Goal: Transaction & Acquisition: Purchase product/service

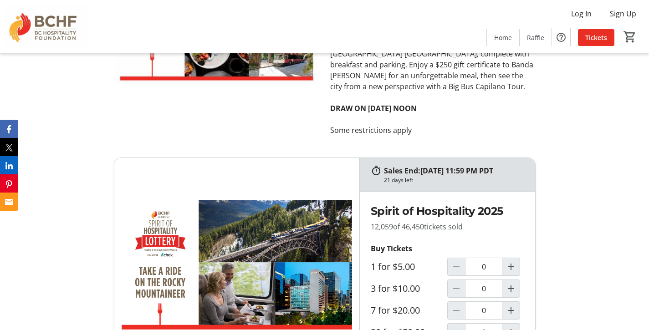
scroll to position [3945, 0]
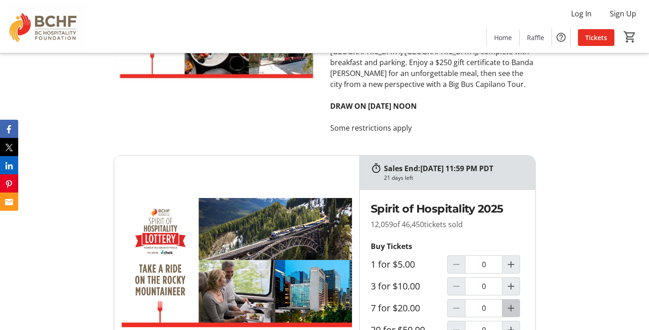
click at [512, 303] on mat-icon "Increment by one" at bounding box center [511, 308] width 11 height 11
type input "1"
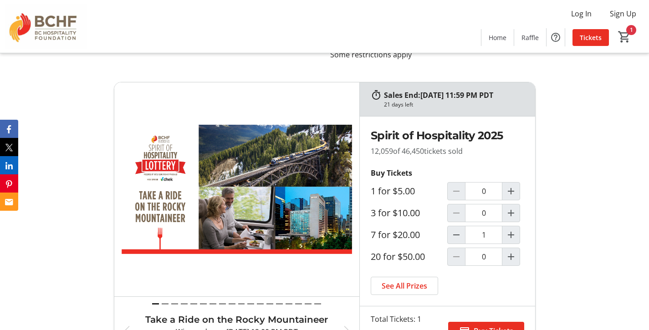
scroll to position [4020, 0]
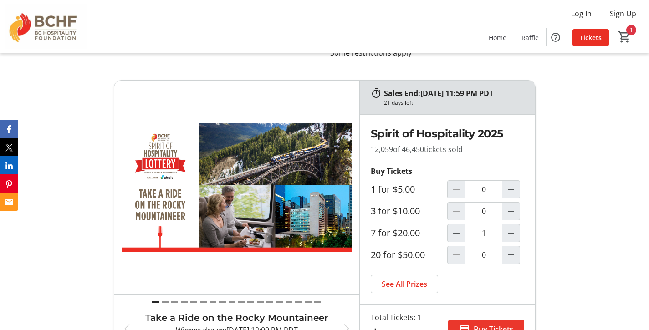
click at [492, 324] on span "Buy Tickets" at bounding box center [494, 329] width 40 height 11
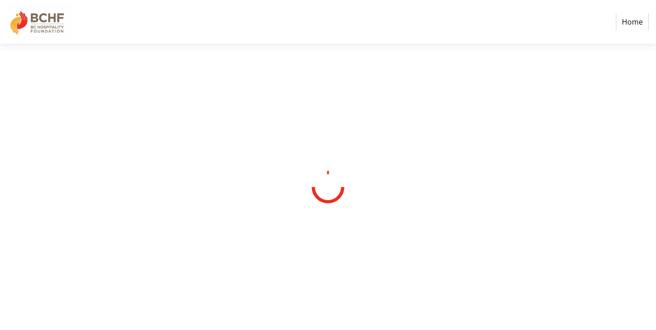
select select "CA"
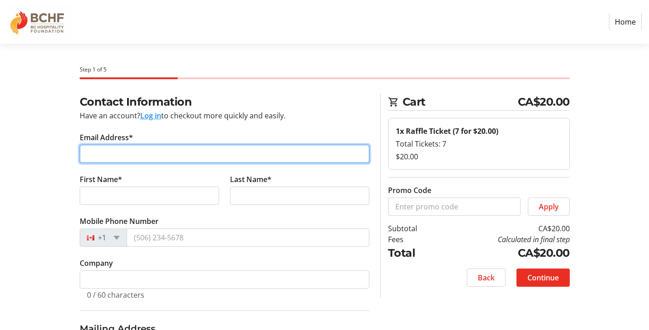
click at [143, 150] on input "Email Address*" at bounding box center [225, 154] width 290 height 18
type input "[EMAIL_ADDRESS][PERSON_NAME][DOMAIN_NAME]"
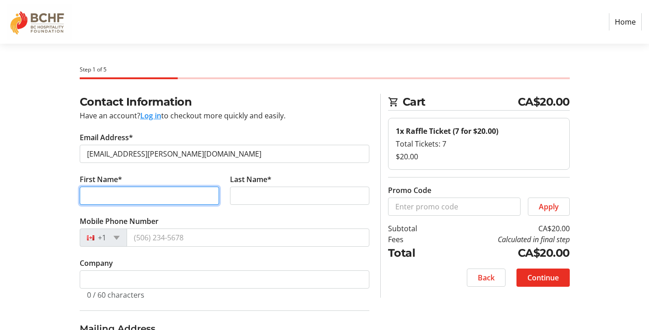
type input "[PERSON_NAME]"
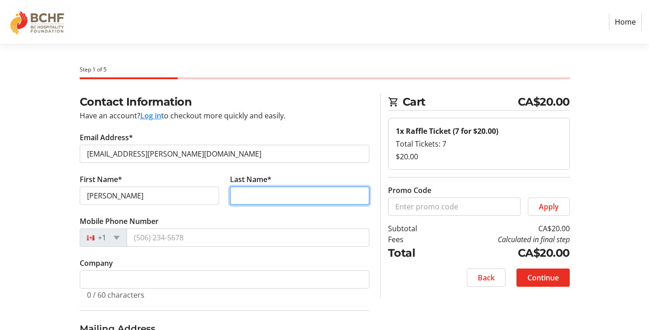
type input "Hunter"
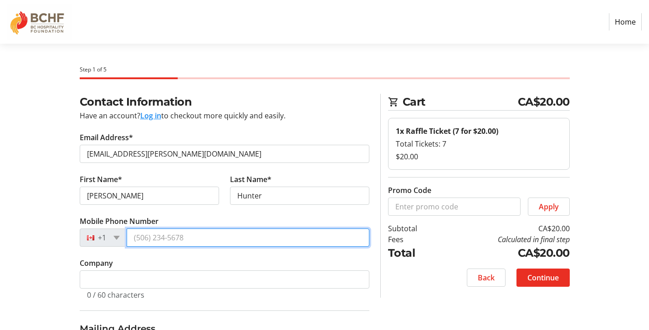
type input "[PHONE_NUMBER]"
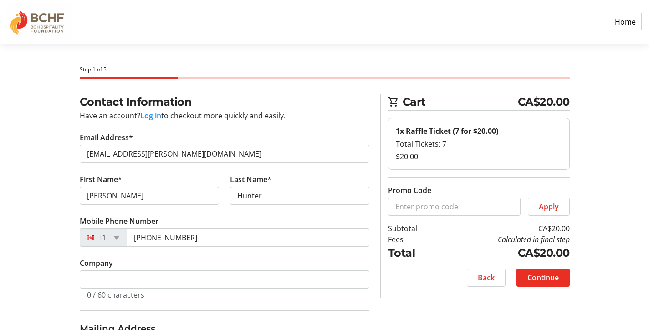
type input "[STREET_ADDRESS][PERSON_NAME]"
type input "Victoria"
select select "BC"
type input "V9A 3X6"
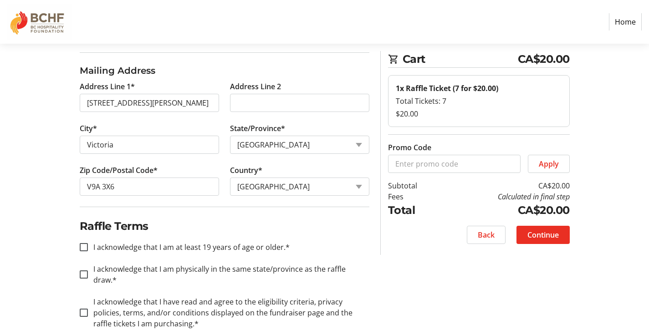
scroll to position [268, 0]
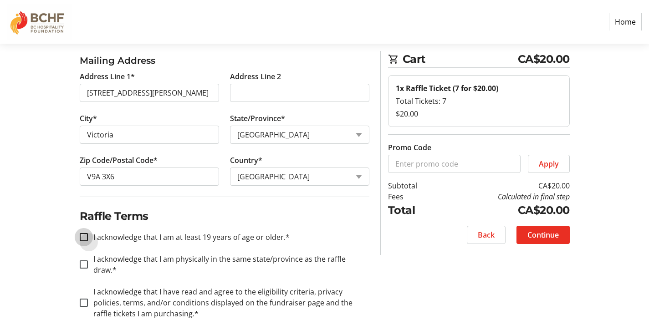
click at [84, 238] on input "I acknowledge that I am at least 19 years of age or older.*" at bounding box center [84, 237] width 8 height 8
checkbox input "true"
click at [85, 261] on input "I acknowledge that I am physically in the same state/province as the raffle dra…" at bounding box center [84, 265] width 8 height 8
checkbox input "true"
click at [84, 299] on input "I acknowledge that I have read and agree to the eligibility criteria, privacy p…" at bounding box center [84, 303] width 8 height 8
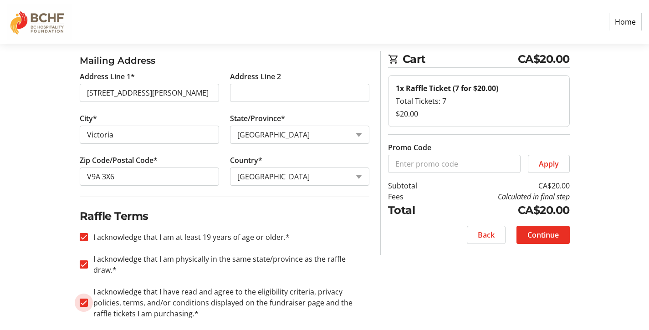
checkbox input "true"
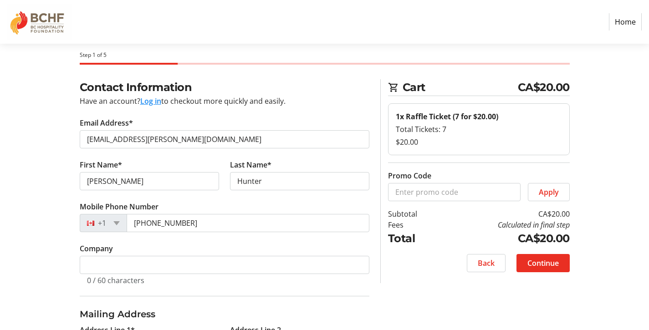
scroll to position [0, 0]
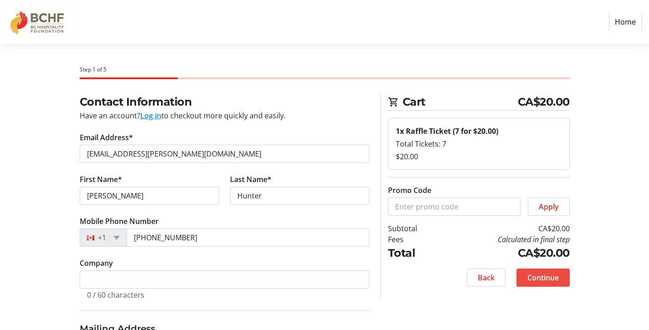
click at [538, 278] on span "Continue" at bounding box center [543, 277] width 31 height 11
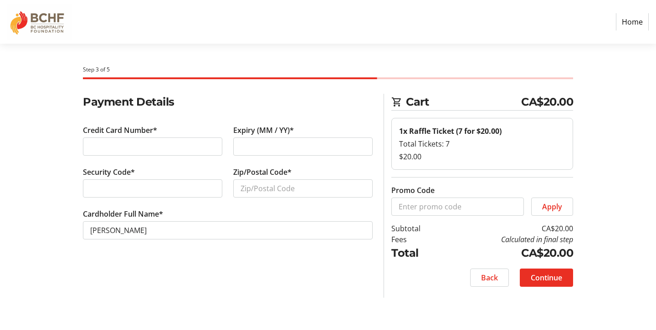
click at [132, 152] on div at bounding box center [152, 147] width 139 height 18
click at [243, 190] on input "Zip/Postal Code*" at bounding box center [302, 188] width 139 height 18
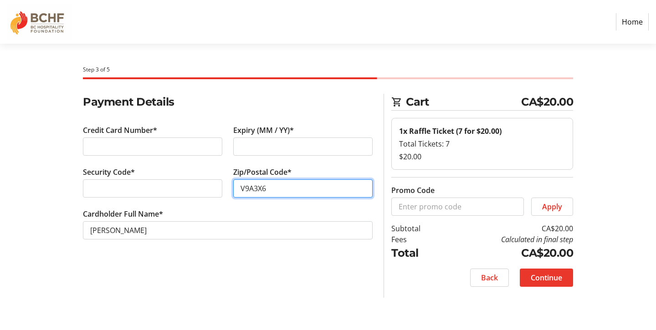
type input "V9A3X6"
click at [549, 278] on span "Continue" at bounding box center [546, 277] width 31 height 11
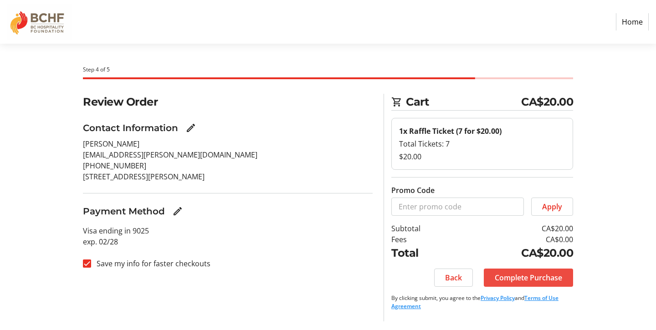
click at [530, 277] on span "Complete Purchase" at bounding box center [528, 277] width 67 height 11
